Goal: Information Seeking & Learning: Learn about a topic

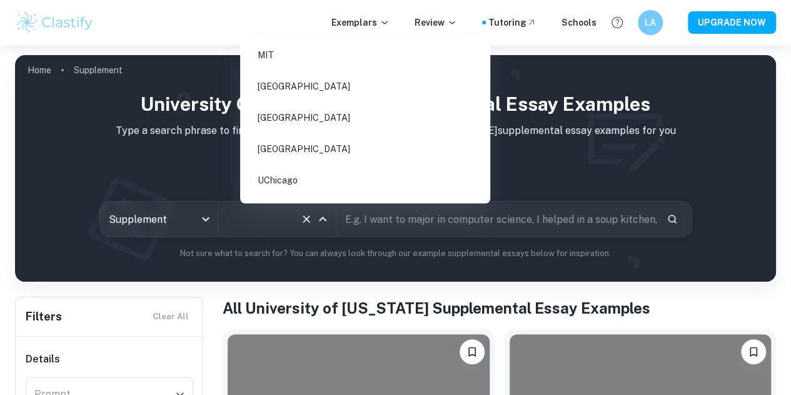
scroll to position [1622, 0]
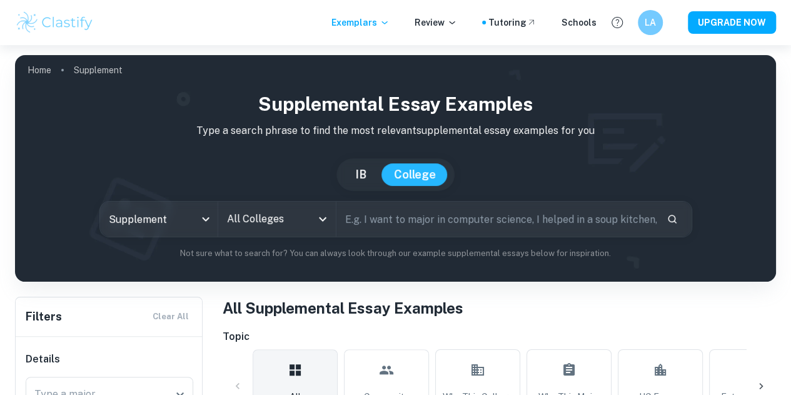
click at [320, 217] on div "All Colleges" at bounding box center [277, 218] width 118 height 35
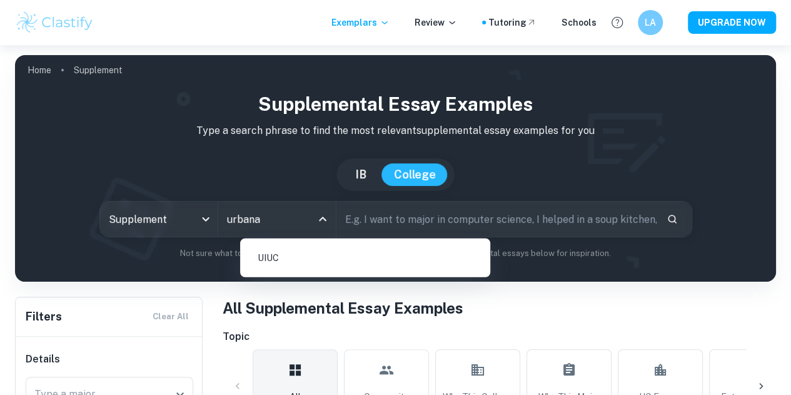
click at [280, 261] on li "UIUC" at bounding box center [365, 257] width 240 height 29
type input "urbana"
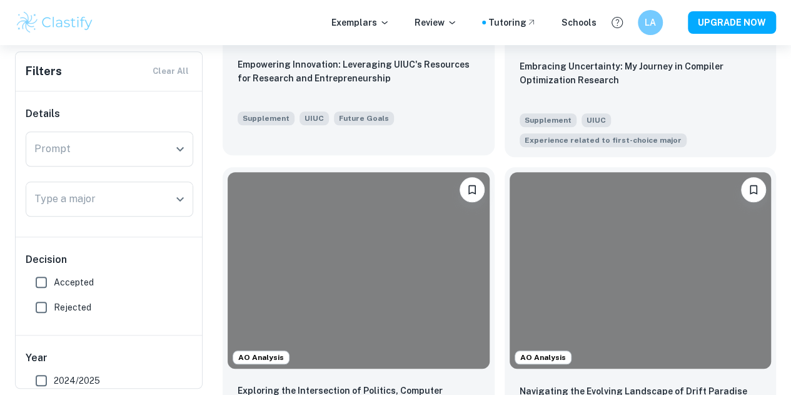
scroll to position [487, 0]
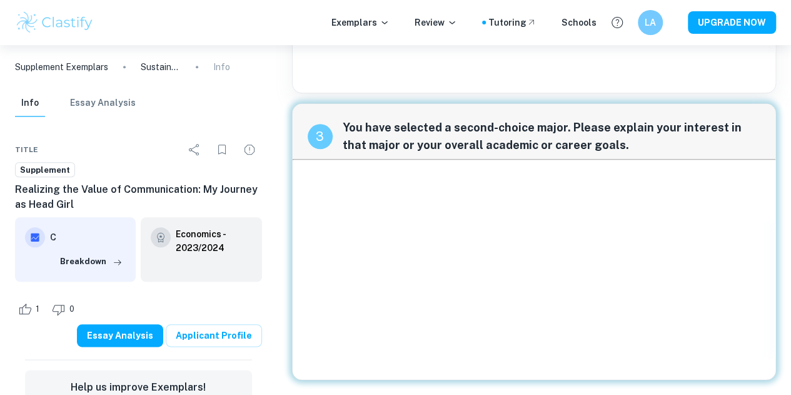
scroll to position [542, 0]
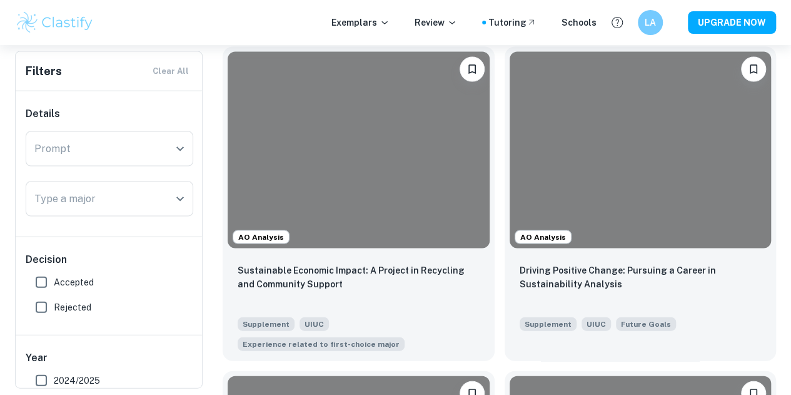
scroll to position [1235, 0]
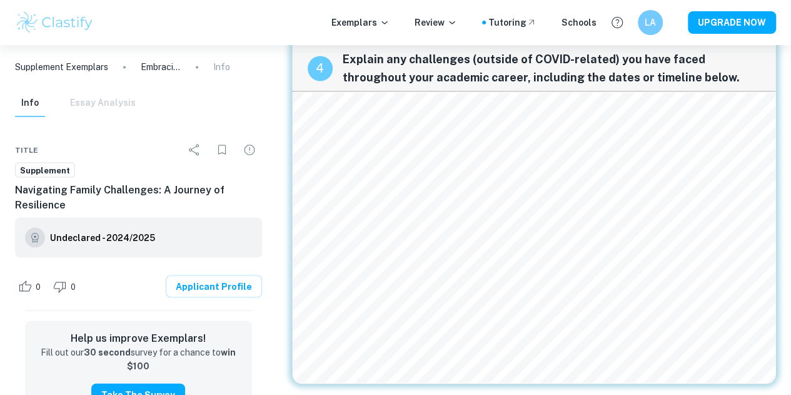
scroll to position [1106, 0]
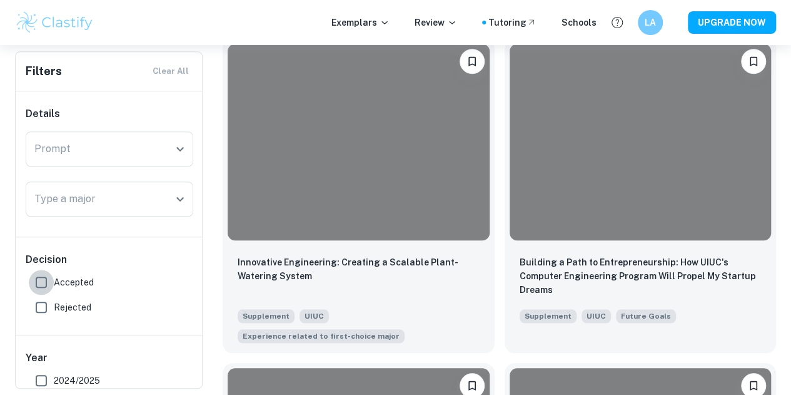
click at [36, 287] on input "Accepted" at bounding box center [41, 282] width 25 height 25
checkbox input "true"
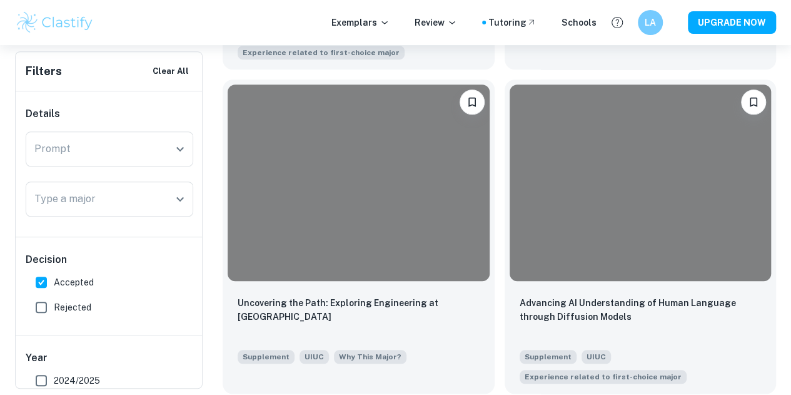
scroll to position [2830, 0]
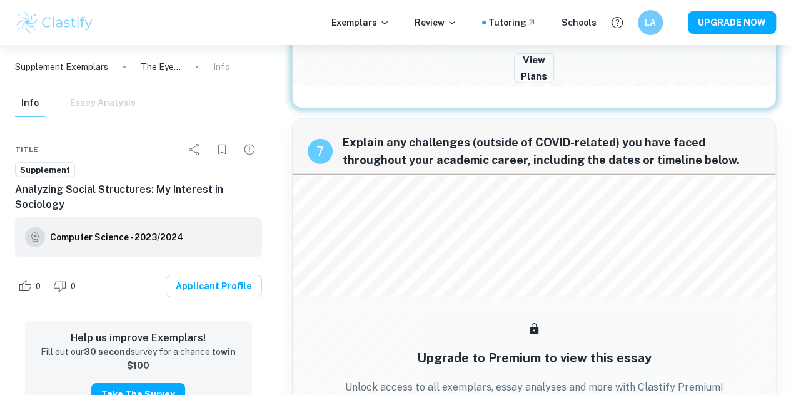
scroll to position [1812, 0]
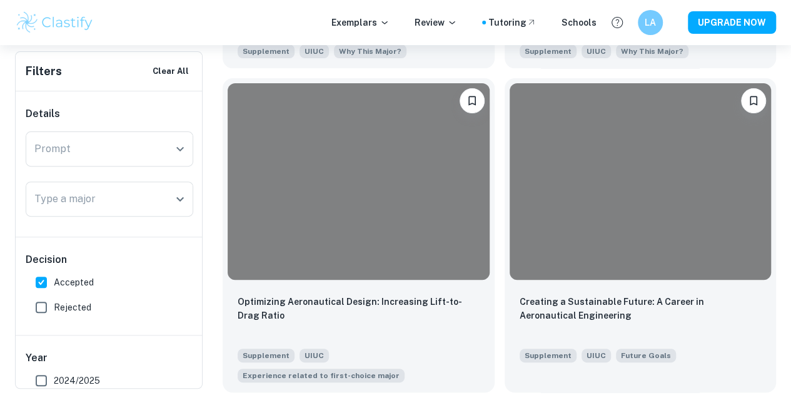
scroll to position [2507, 0]
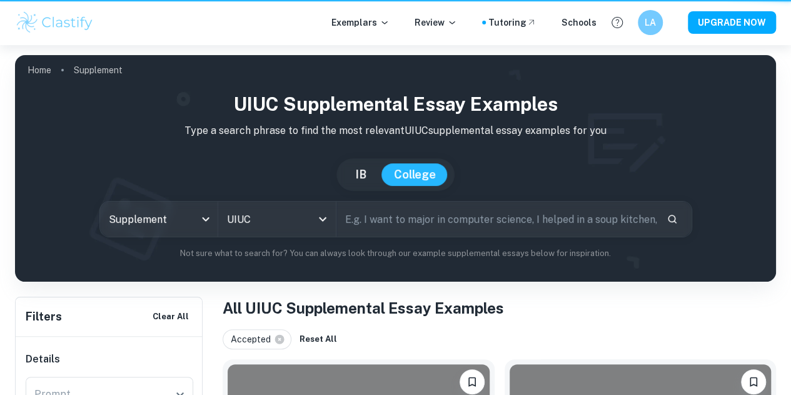
scroll to position [2507, 0]
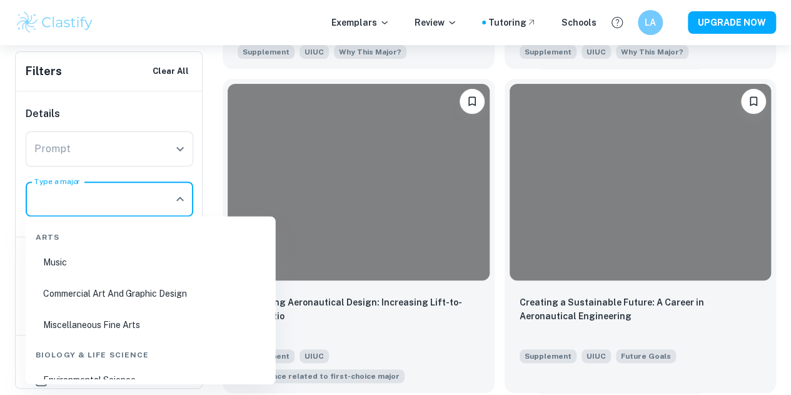
click at [167, 197] on input "Type a major" at bounding box center [100, 199] width 138 height 24
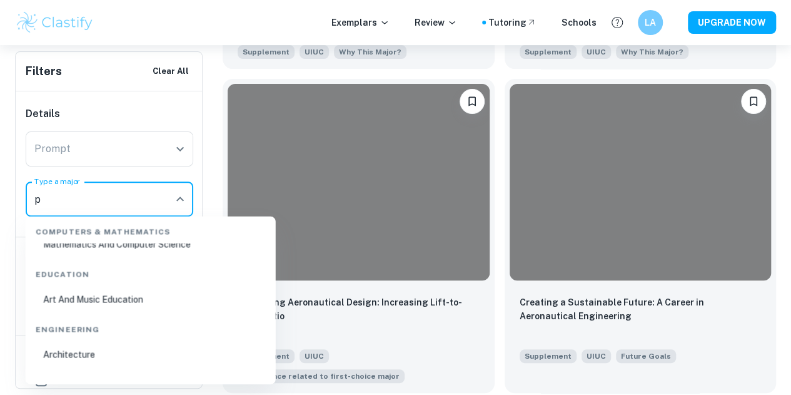
scroll to position [0, 0]
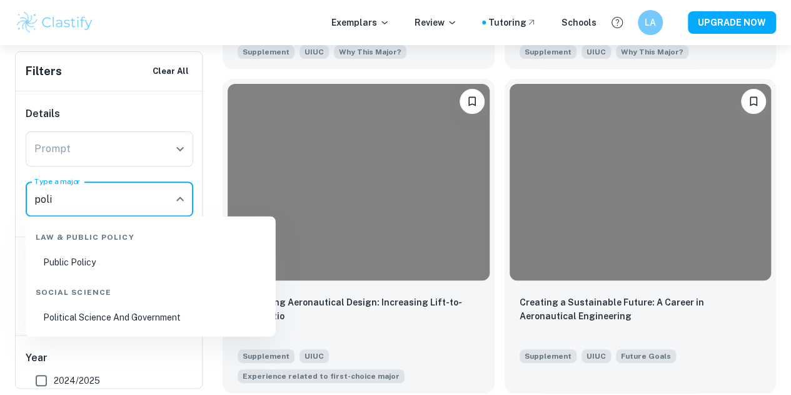
click at [151, 319] on li "Political Science And Government" at bounding box center [151, 317] width 240 height 29
type input "Political Science And Government"
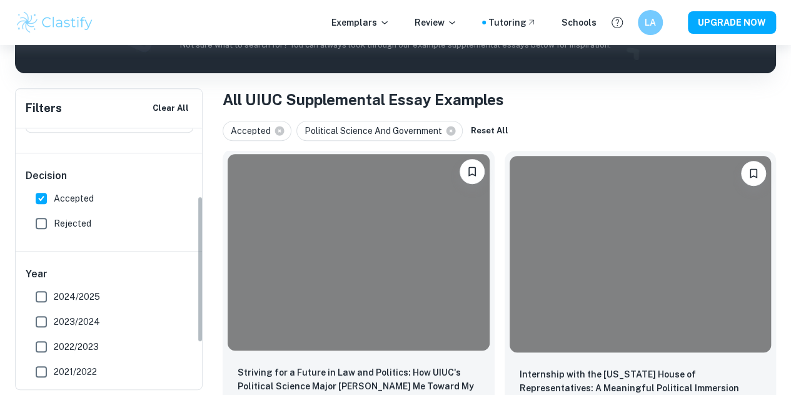
scroll to position [121, 0]
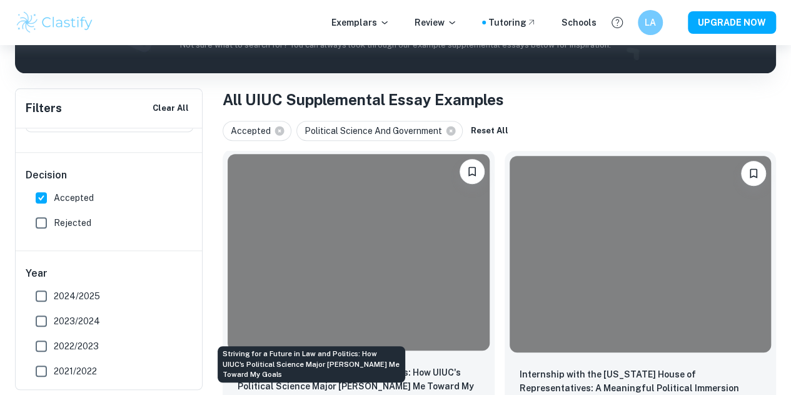
click at [284, 365] on p "Striving for a Future in Law and Politics: How UIUC's Political Science Major […" at bounding box center [359, 385] width 242 height 41
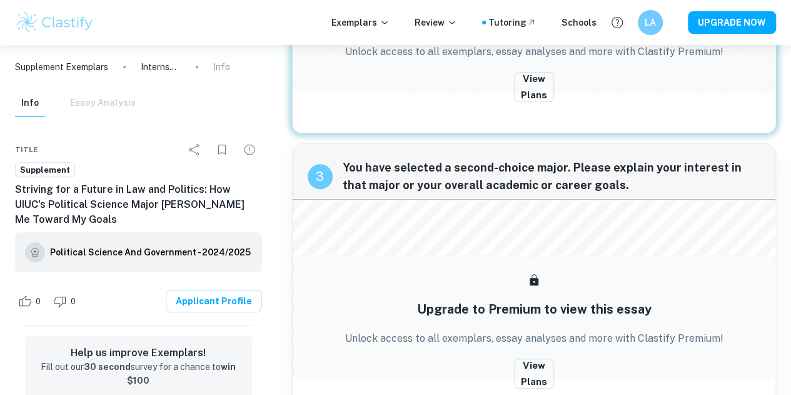
scroll to position [468, 0]
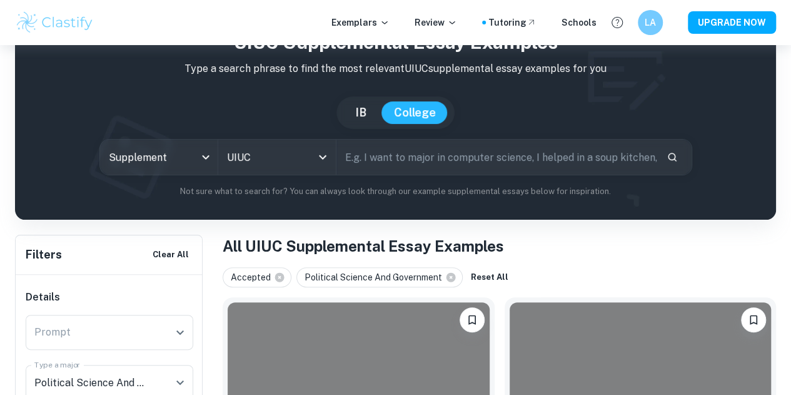
scroll to position [208, 0]
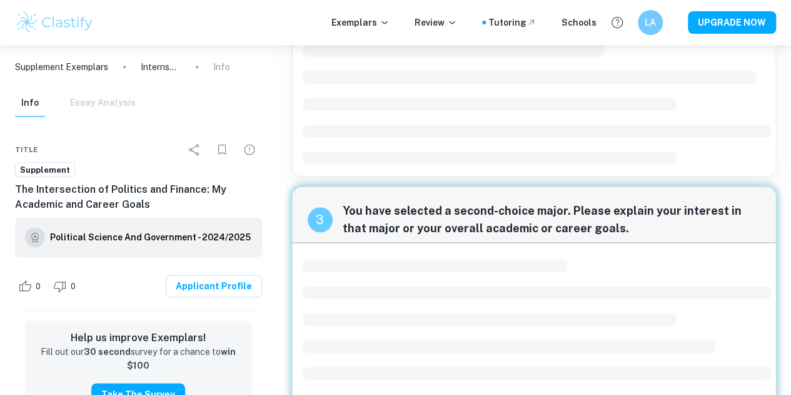
scroll to position [505, 0]
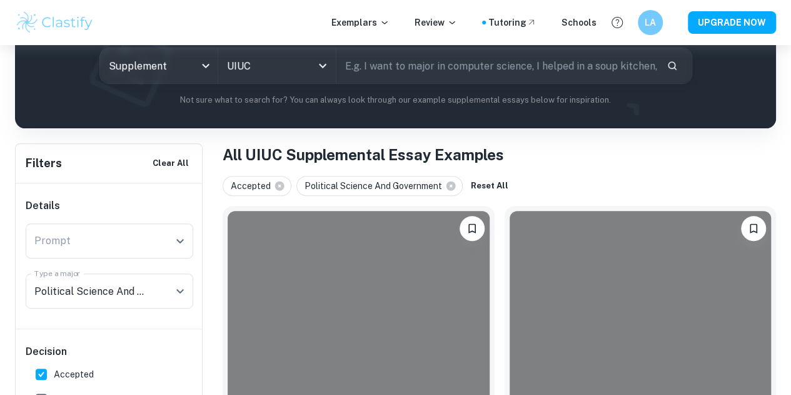
scroll to position [208, 0]
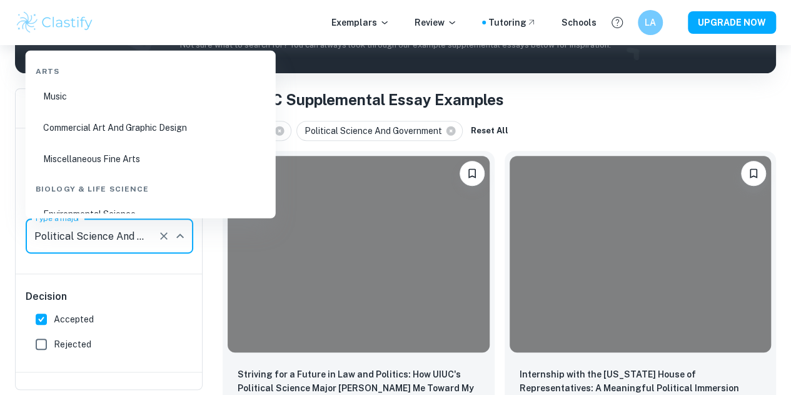
click at [111, 242] on input "Political Science And Government" at bounding box center [91, 236] width 121 height 24
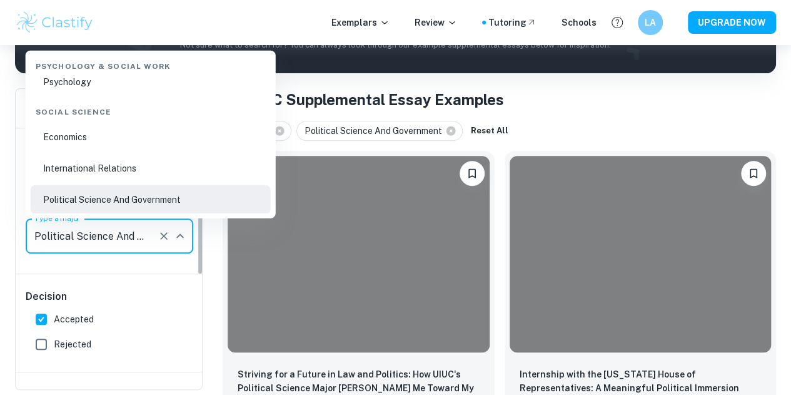
click at [164, 240] on icon "Clear" at bounding box center [164, 236] width 13 height 13
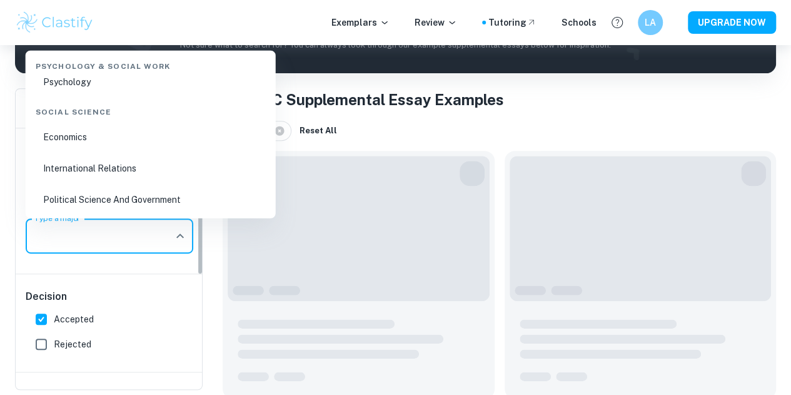
scroll to position [0, 0]
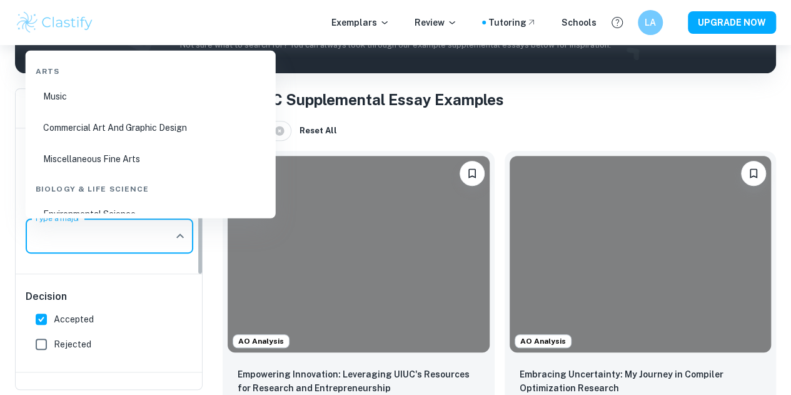
click at [193, 249] on div "Type a major" at bounding box center [110, 235] width 168 height 35
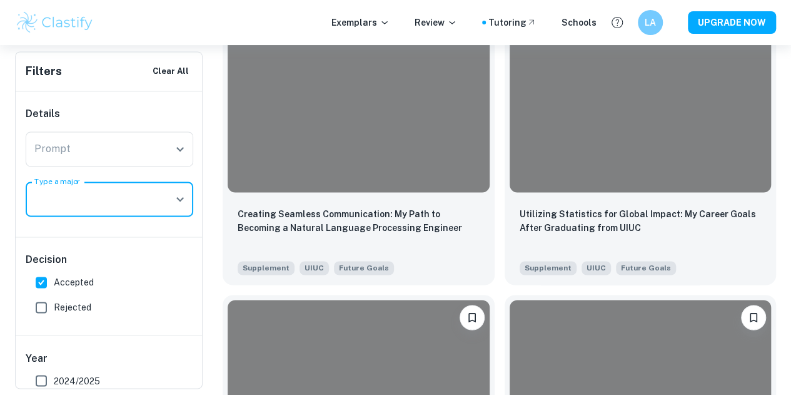
scroll to position [3297, 0]
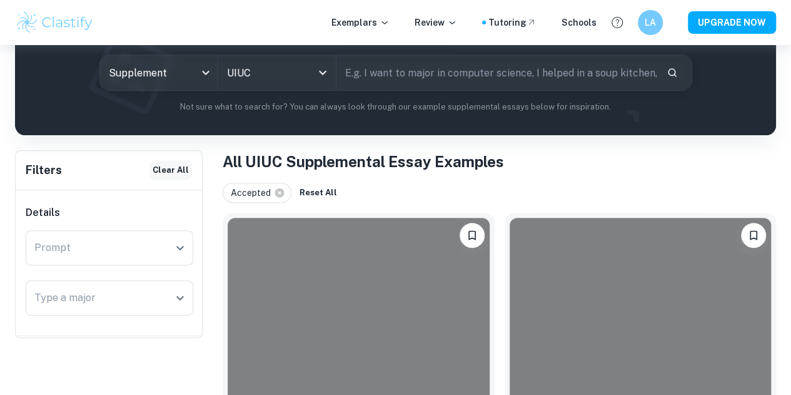
scroll to position [225, 0]
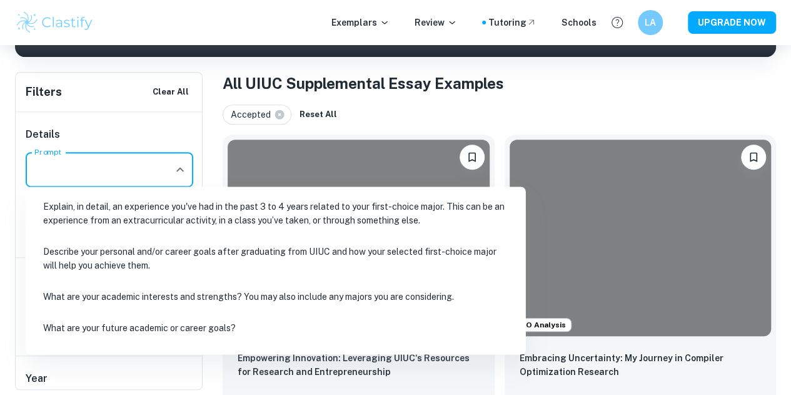
click at [130, 167] on input "Prompt" at bounding box center [100, 170] width 138 height 24
click at [169, 269] on li "Describe your personal and/or career goals after graduating from UIUC and how y…" at bounding box center [276, 257] width 490 height 43
type input "Describe your personal and/or career goals after graduating from UIUC and how y…"
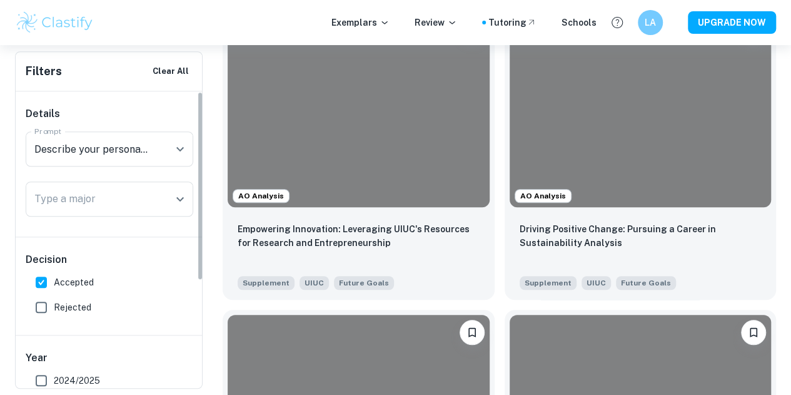
scroll to position [169, 0]
